Goal: Information Seeking & Learning: Learn about a topic

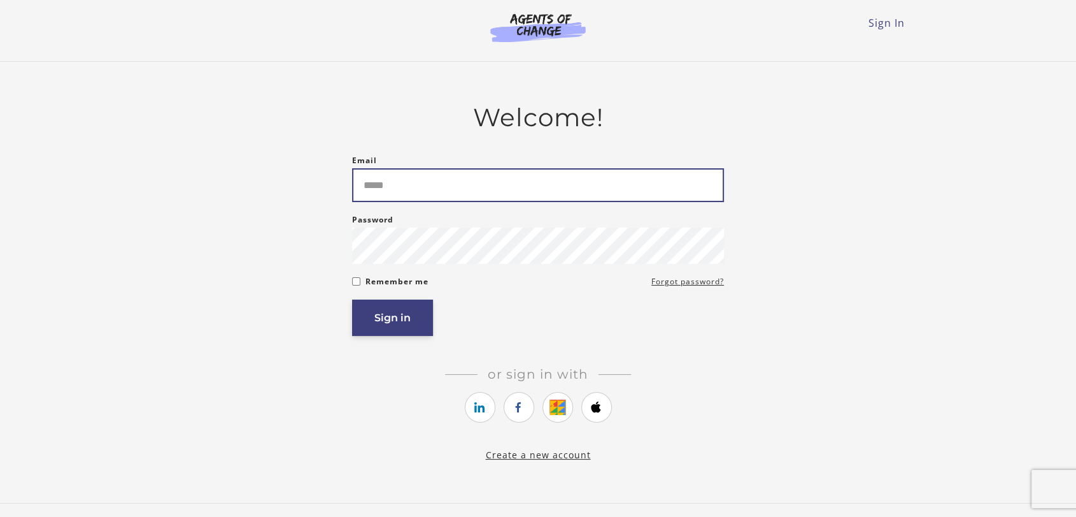
type input "**********"
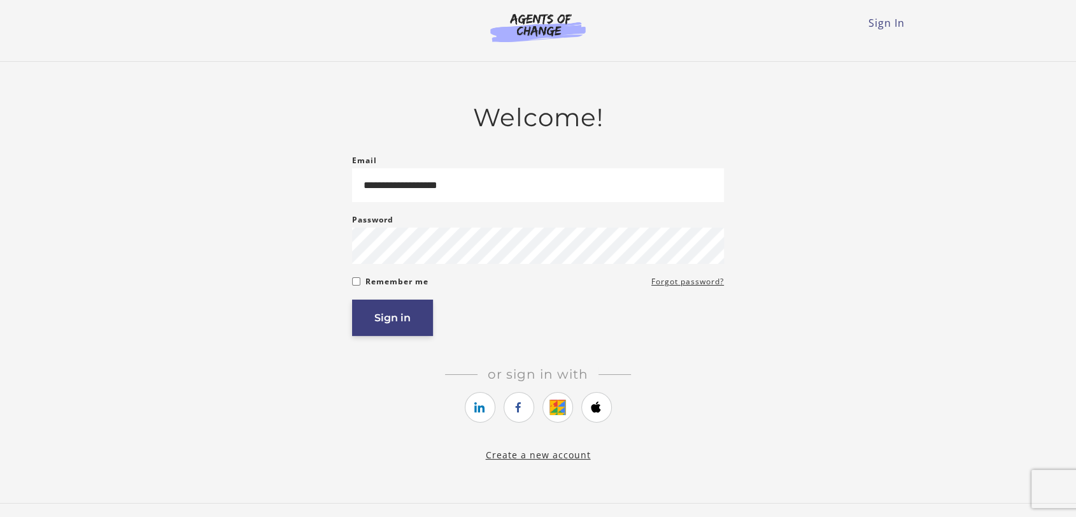
click at [428, 310] on button "Sign in" at bounding box center [392, 317] width 81 height 36
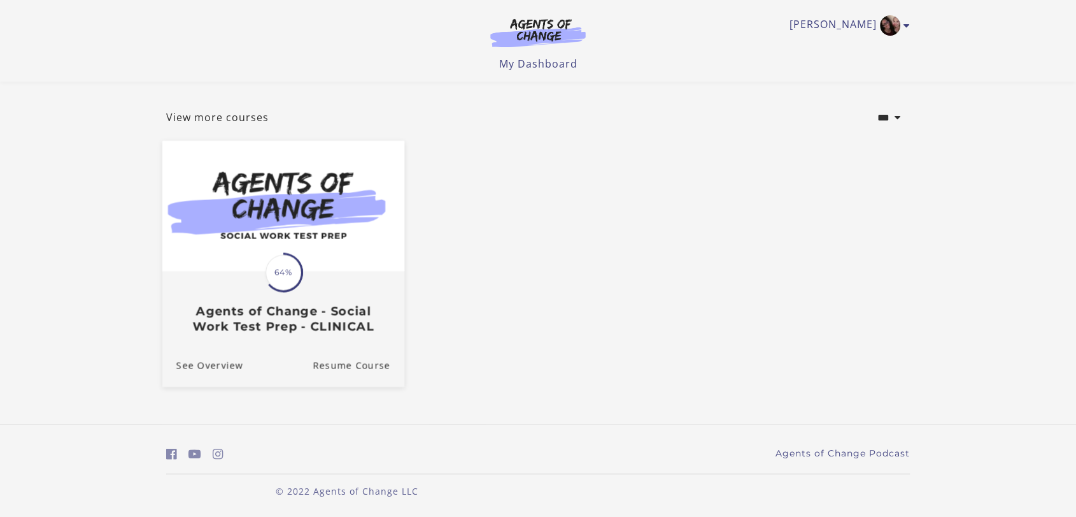
scroll to position [55, 0]
click at [324, 269] on img at bounding box center [283, 206] width 242 height 131
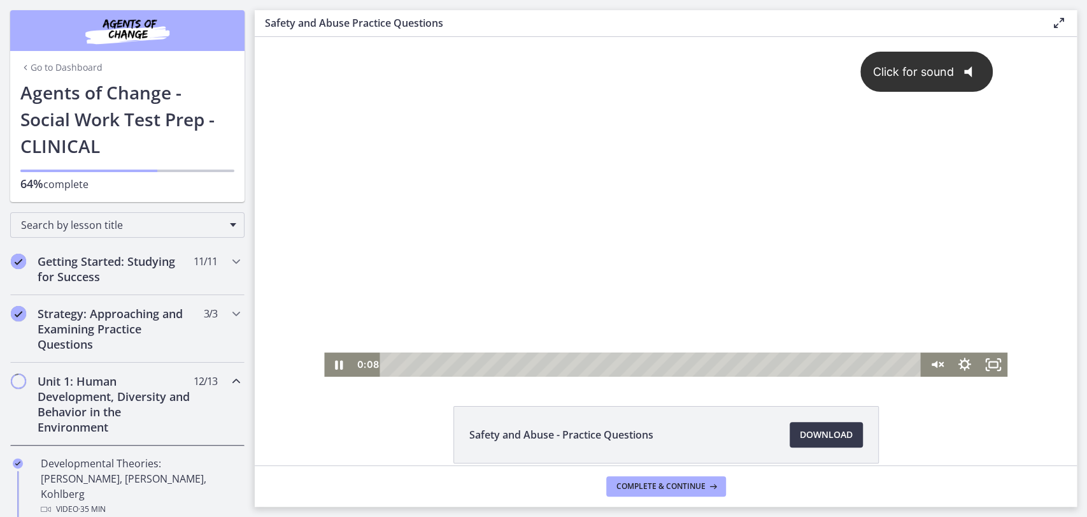
click at [435, 287] on div "Click for sound @keyframes VOLUME_SMALL_WAVE_FLASH { 0% { opacity: 0; } 33% { o…" at bounding box center [665, 194] width 683 height 315
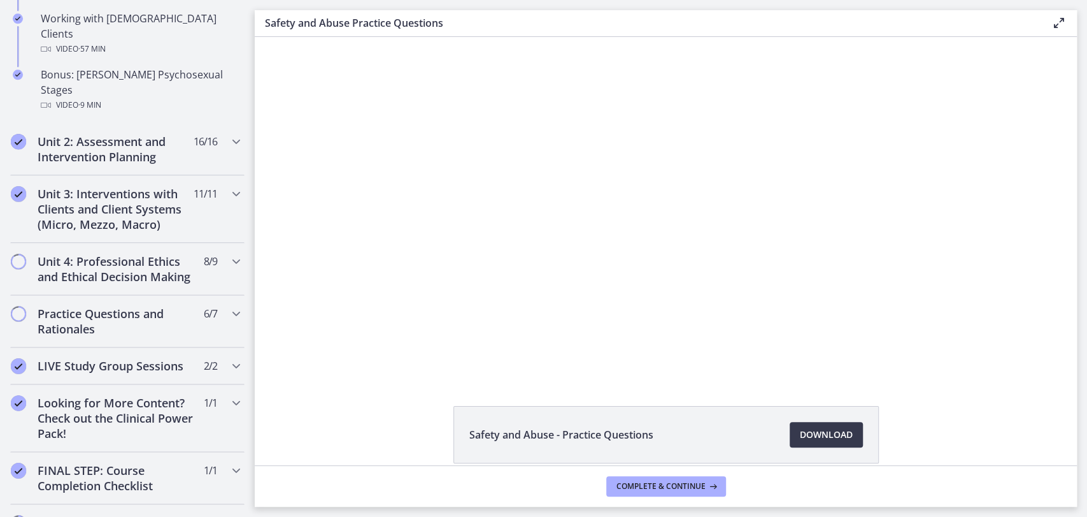
scroll to position [990, 0]
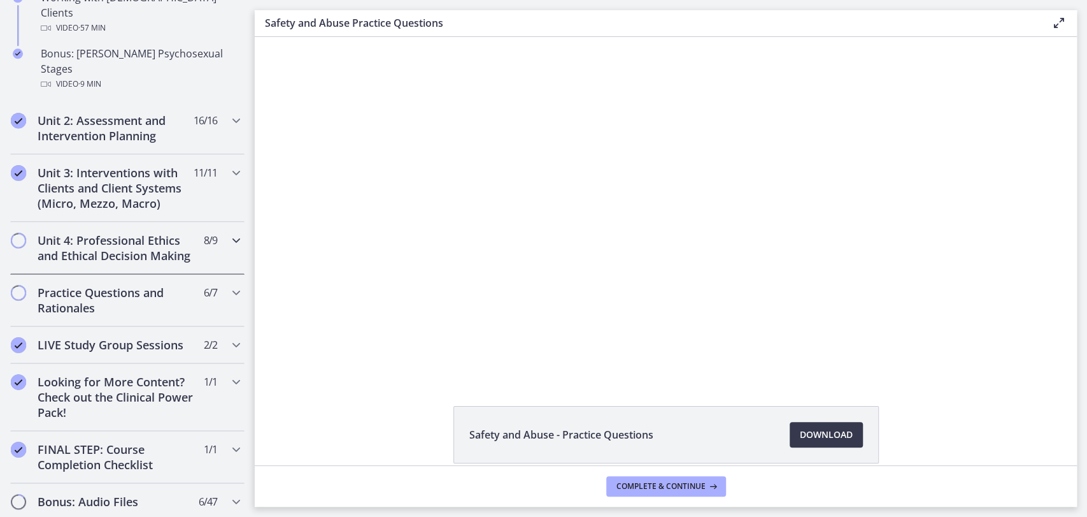
click at [101, 240] on h2 "Unit 4: Professional Ethics and Ethical Decision Making" at bounding box center [115, 247] width 155 height 31
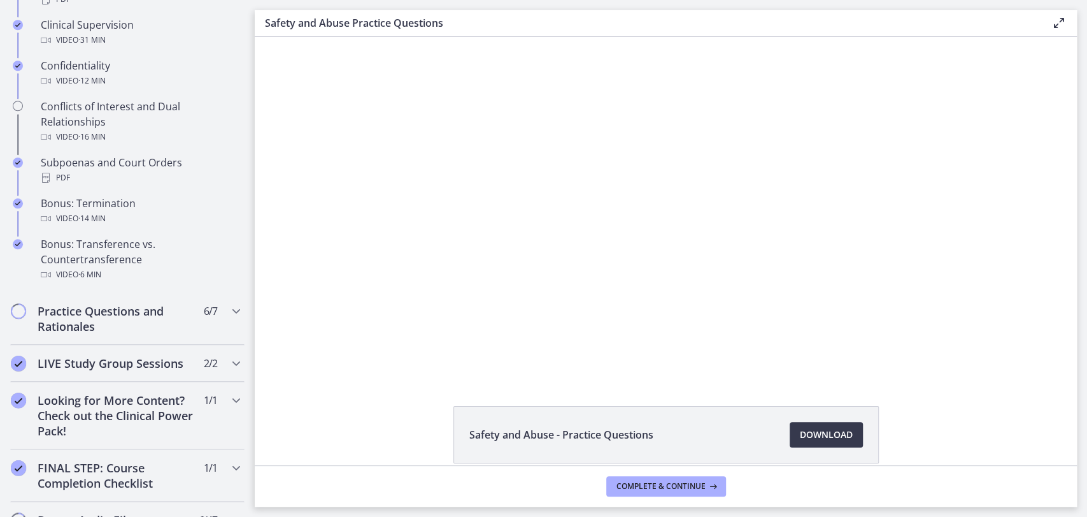
scroll to position [703, 0]
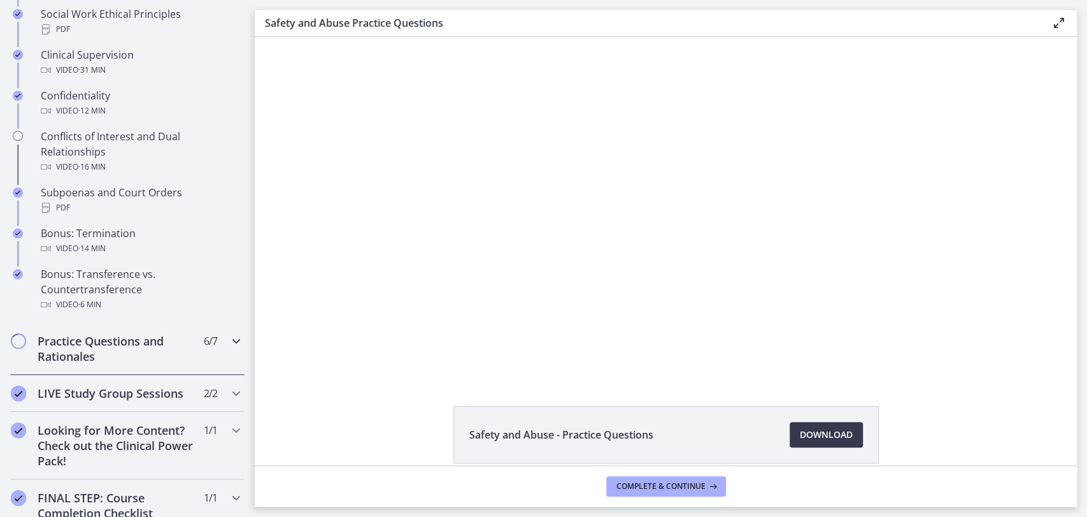
click at [127, 364] on h2 "Practice Questions and Rationales" at bounding box center [115, 348] width 155 height 31
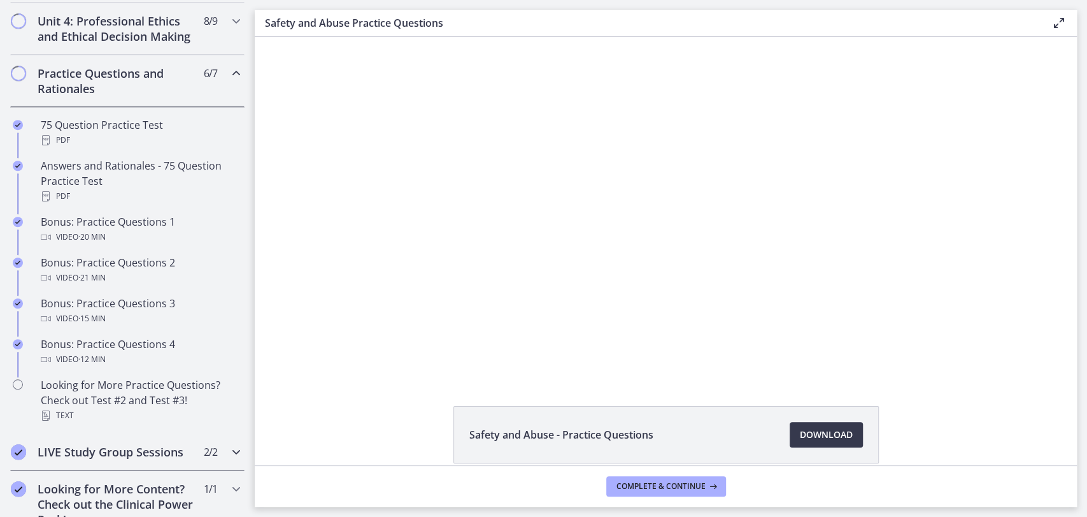
scroll to position [556, 0]
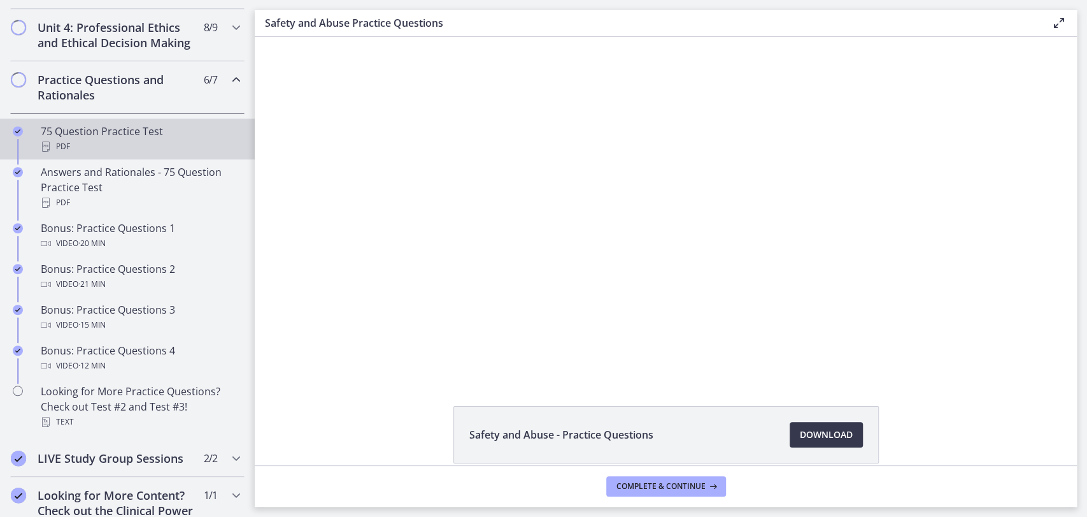
click at [127, 154] on div "75 Question Practice Test PDF" at bounding box center [140, 139] width 199 height 31
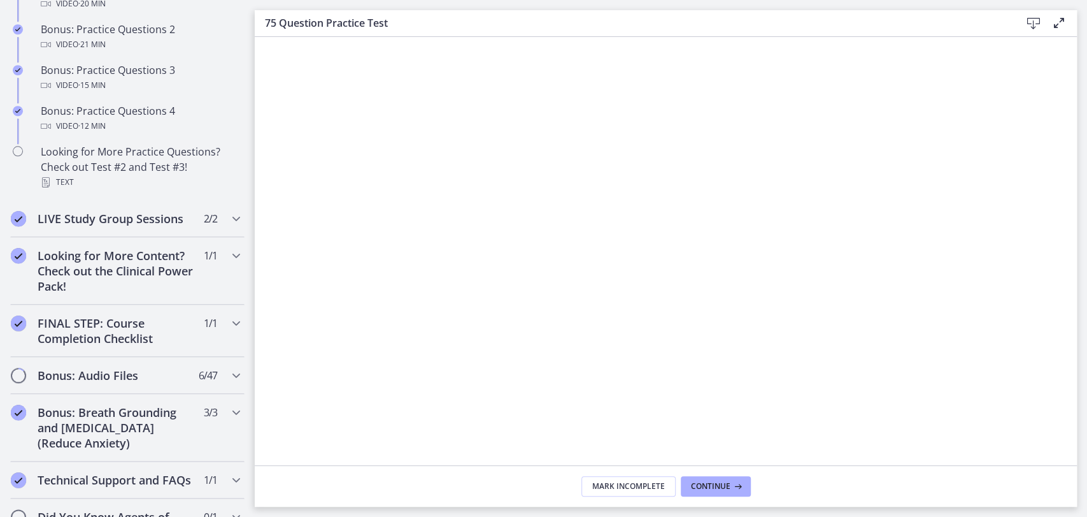
scroll to position [904, 0]
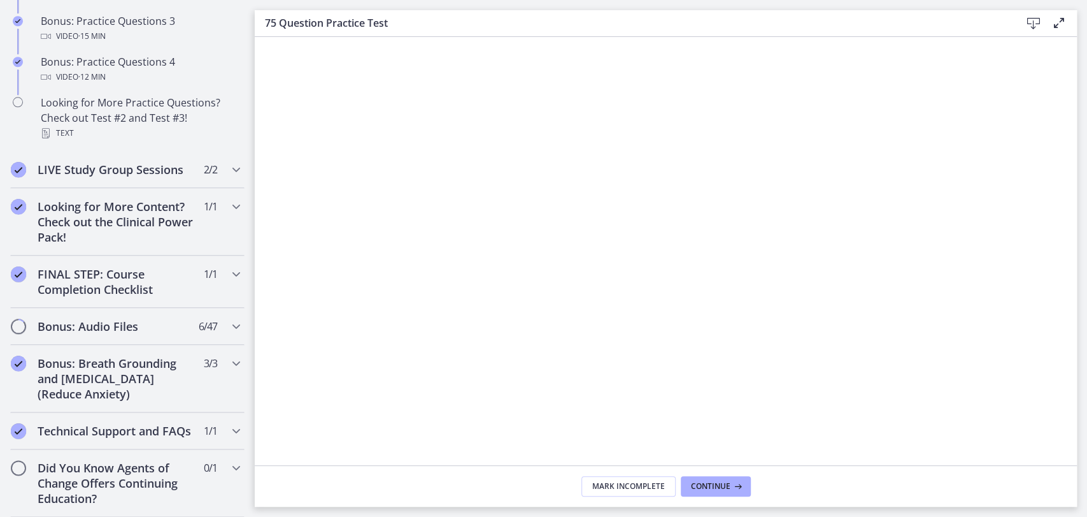
click at [1026, 27] on icon at bounding box center [1033, 23] width 15 height 15
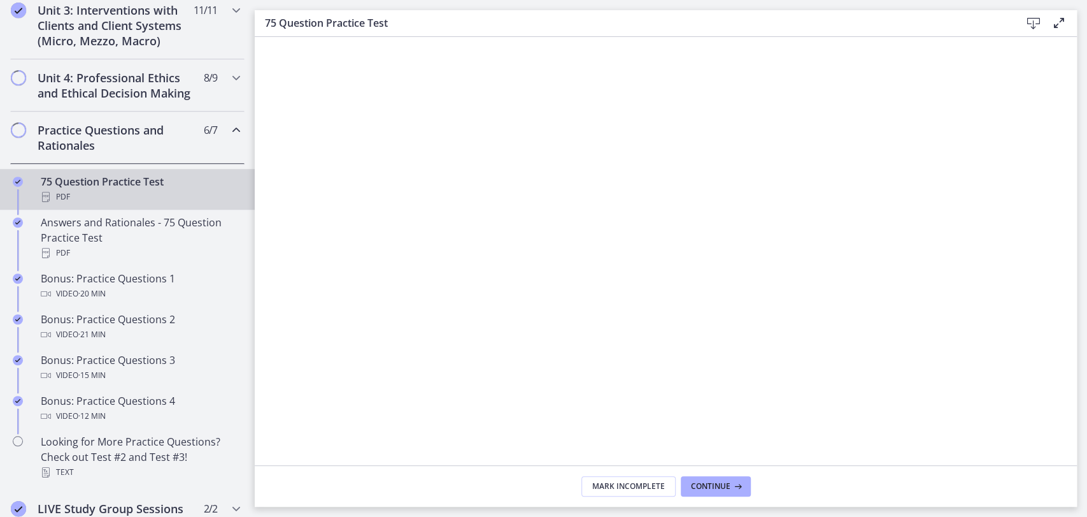
scroll to position [479, 0]
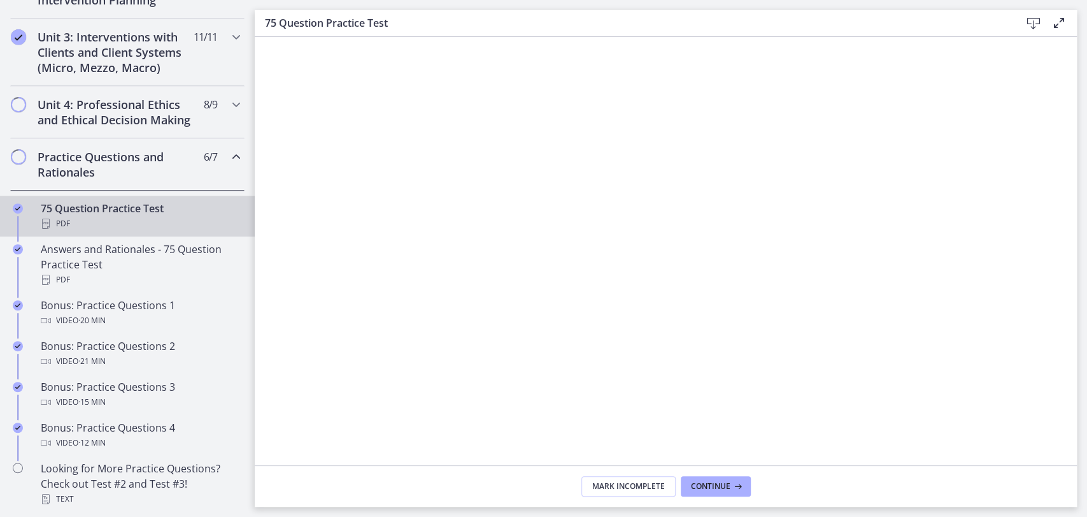
click at [229, 164] on icon "Chapters" at bounding box center [236, 156] width 15 height 15
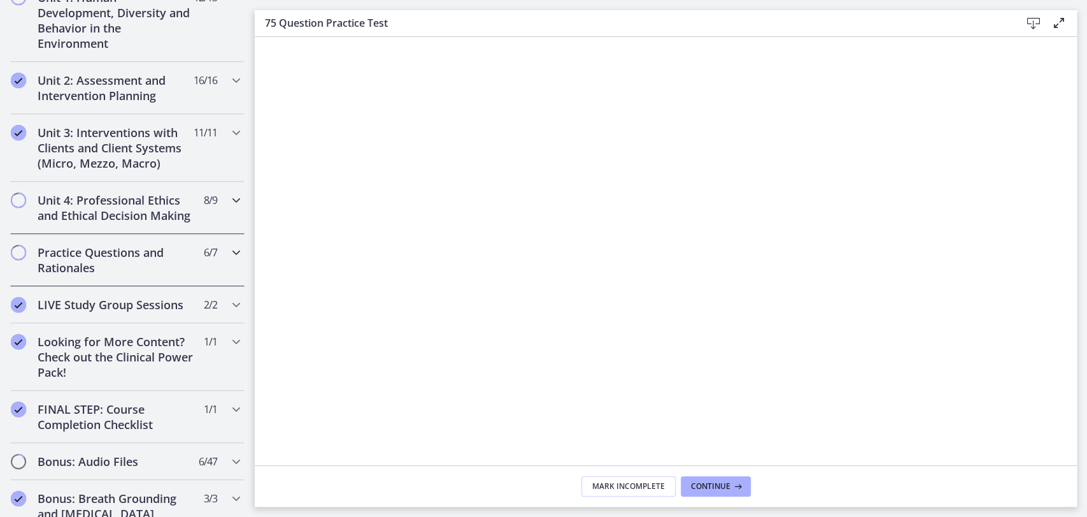
scroll to position [267, 0]
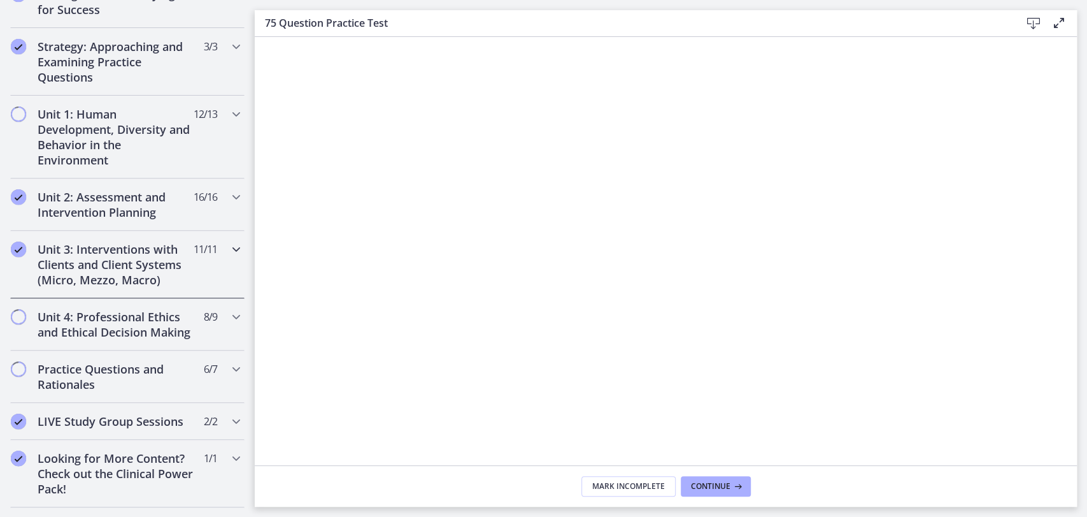
click at [142, 253] on h2 "Unit 3: Interventions with Clients and Client Systems (Micro, Mezzo, Macro)" at bounding box center [115, 264] width 155 height 46
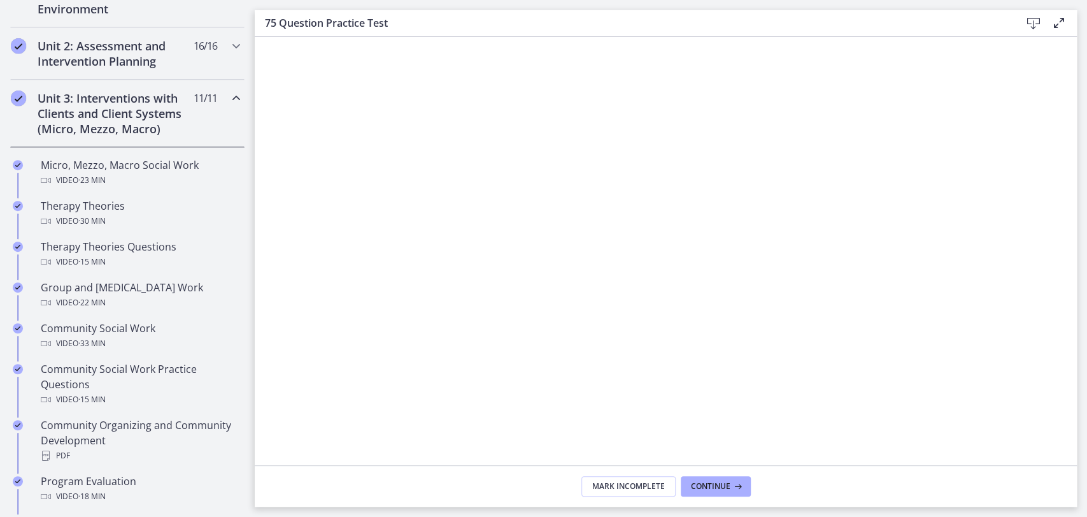
scroll to position [408, 0]
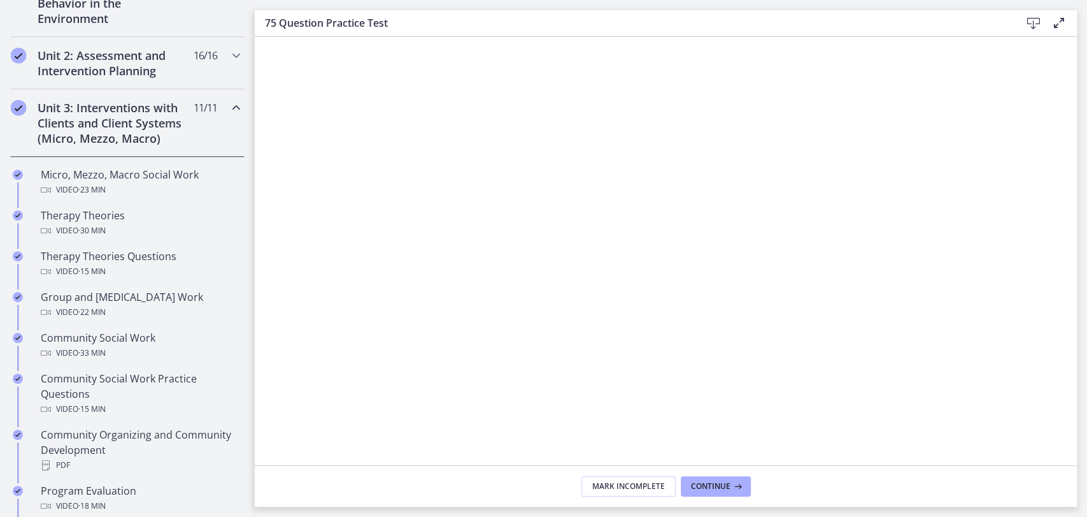
click at [157, 129] on h2 "Unit 3: Interventions with Clients and Client Systems (Micro, Mezzo, Macro)" at bounding box center [115, 123] width 155 height 46
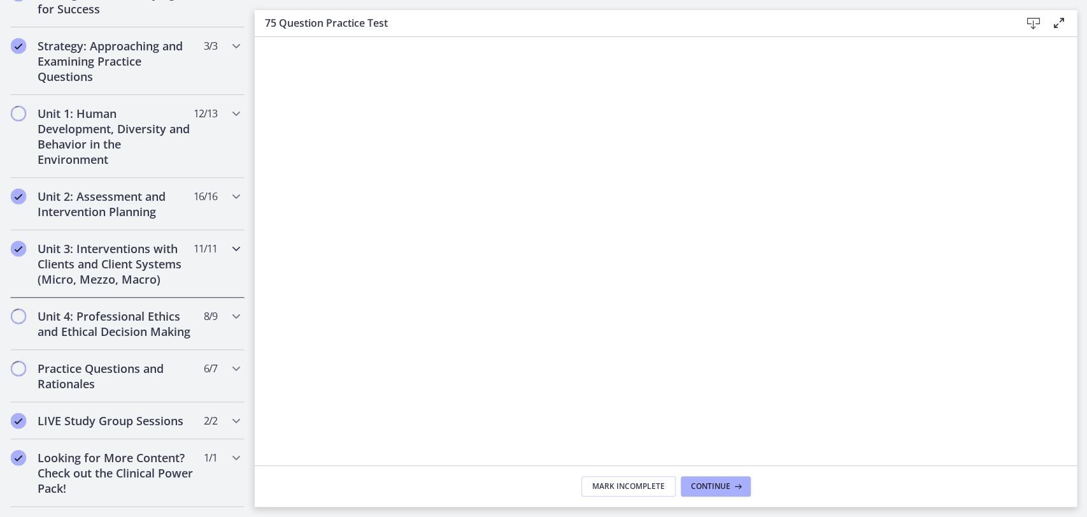
scroll to position [267, 0]
click at [131, 332] on h2 "Unit 4: Professional Ethics and Ethical Decision Making" at bounding box center [115, 324] width 155 height 31
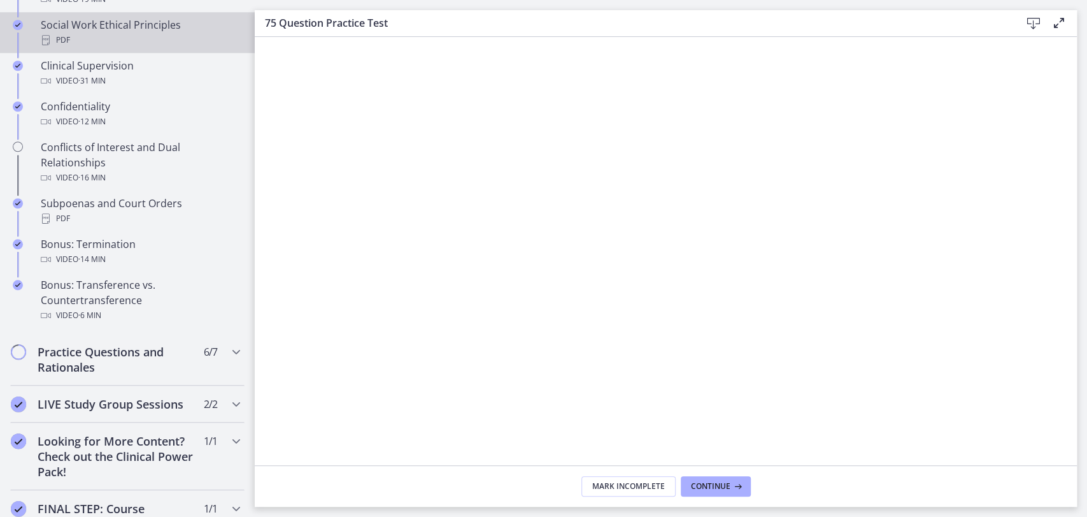
scroll to position [762, 0]
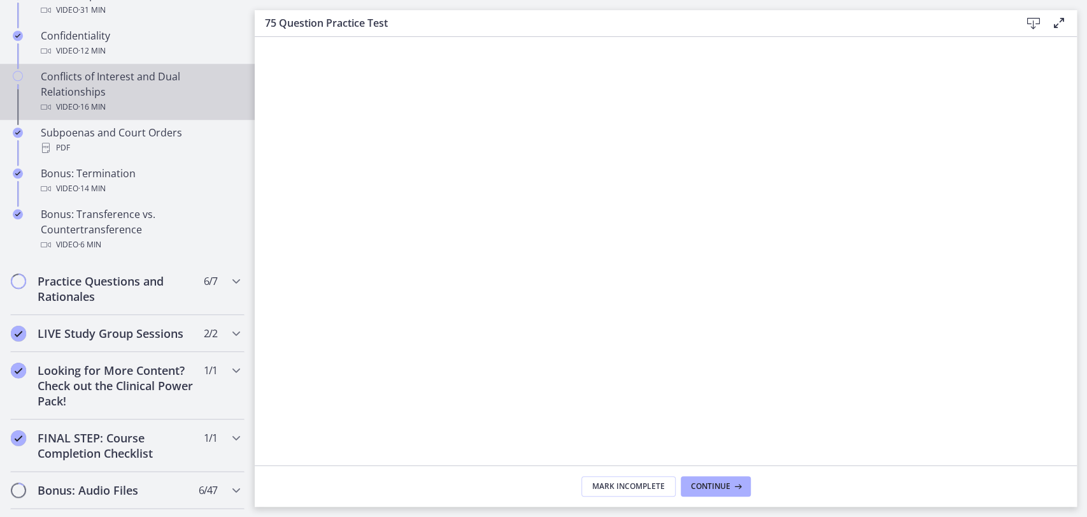
click at [158, 115] on div "Conflicts of Interest and Dual Relationships Video · 16 min" at bounding box center [140, 92] width 199 height 46
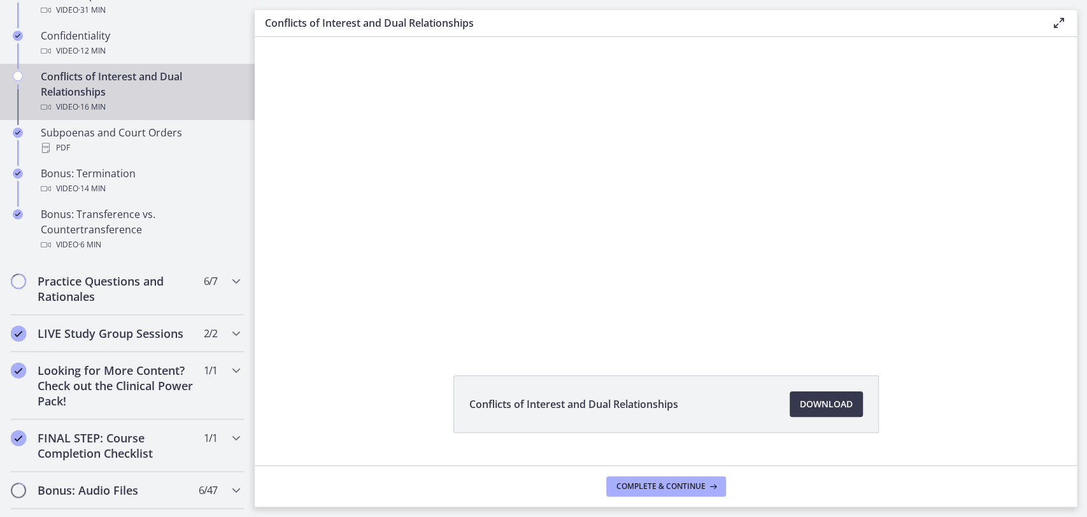
scroll to position [59, 0]
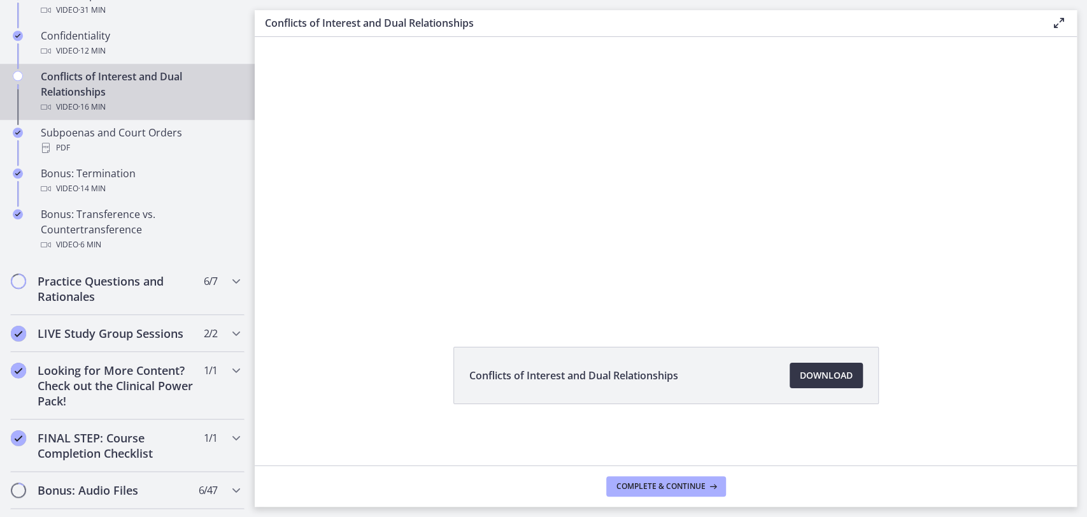
click at [811, 373] on span "Download Opens in a new window" at bounding box center [826, 375] width 53 height 15
